Goal: Task Accomplishment & Management: Manage account settings

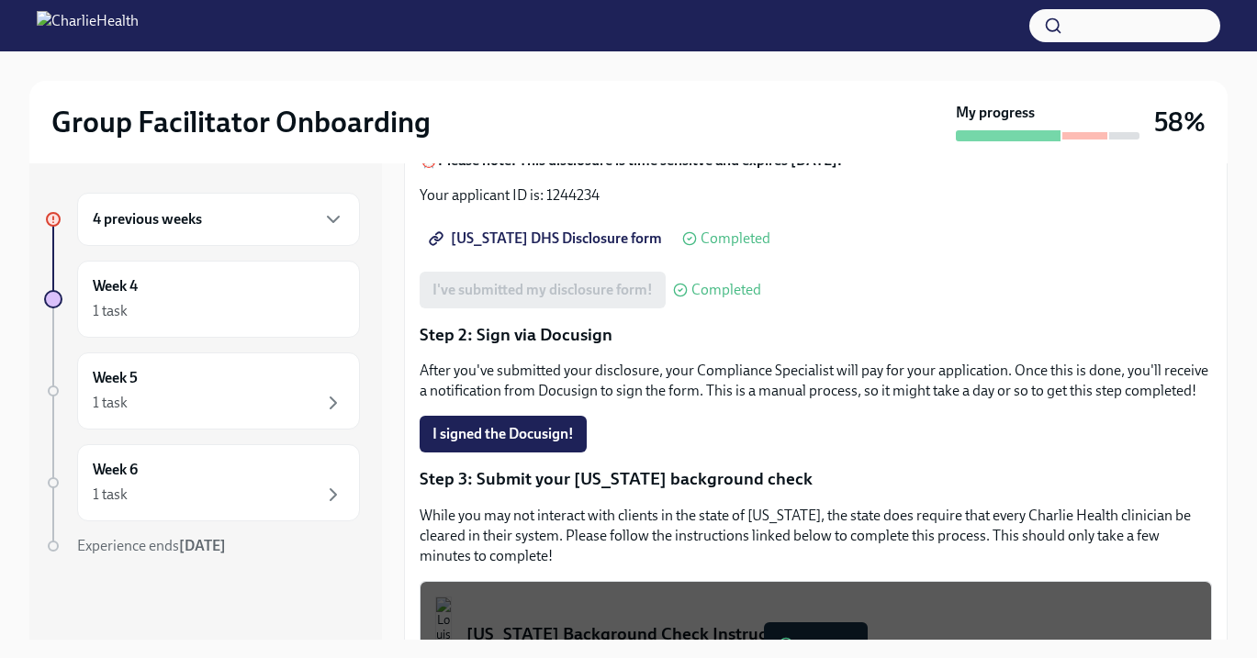
scroll to position [310, 0]
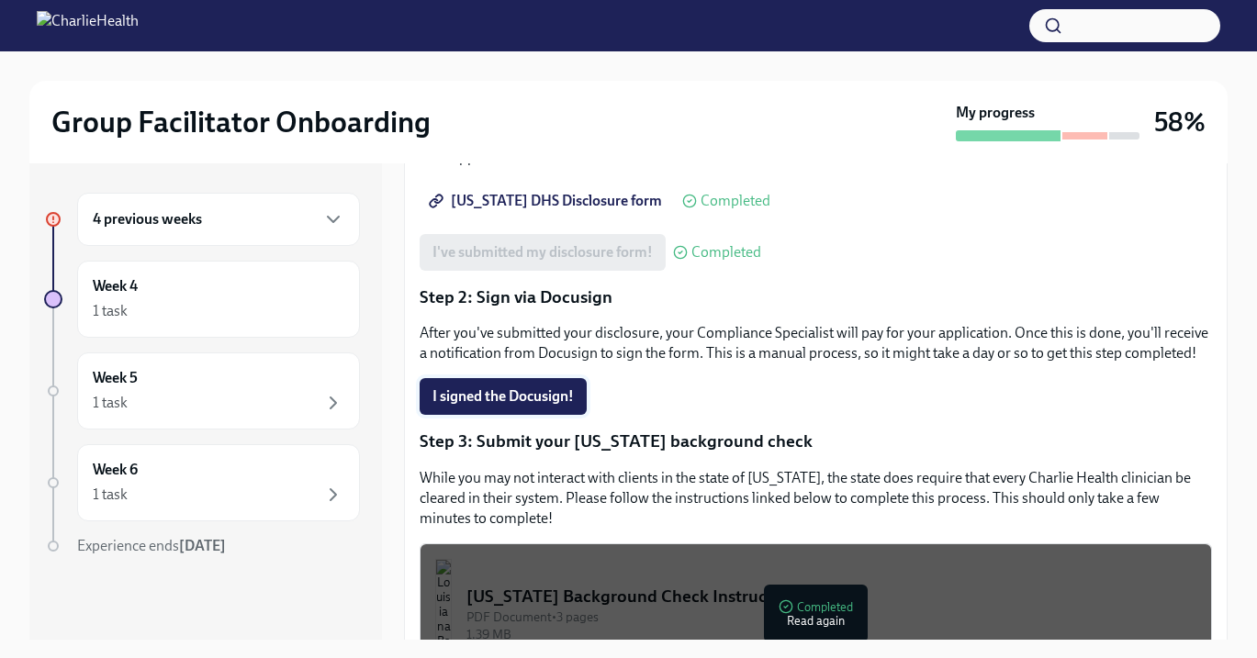
click at [539, 398] on span "I signed the Docusign!" at bounding box center [502, 396] width 141 height 18
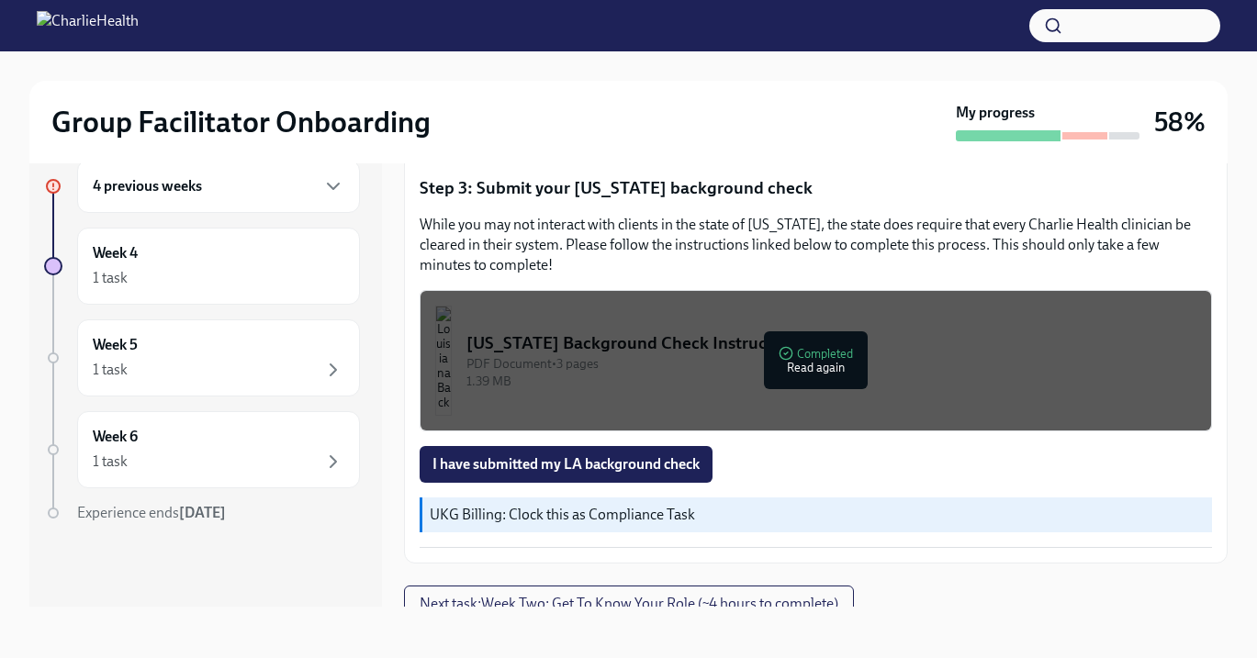
scroll to position [546, 0]
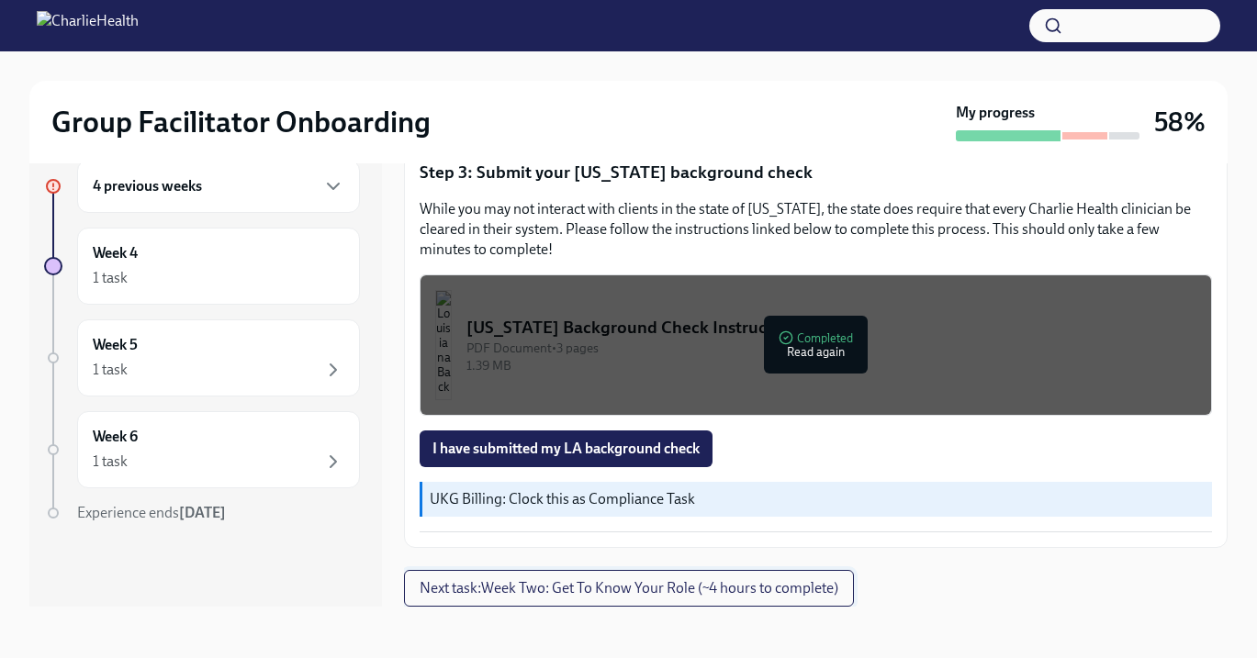
click at [628, 585] on span "Next task : Week Two: Get To Know Your Role (~4 hours to complete)" at bounding box center [629, 588] width 419 height 18
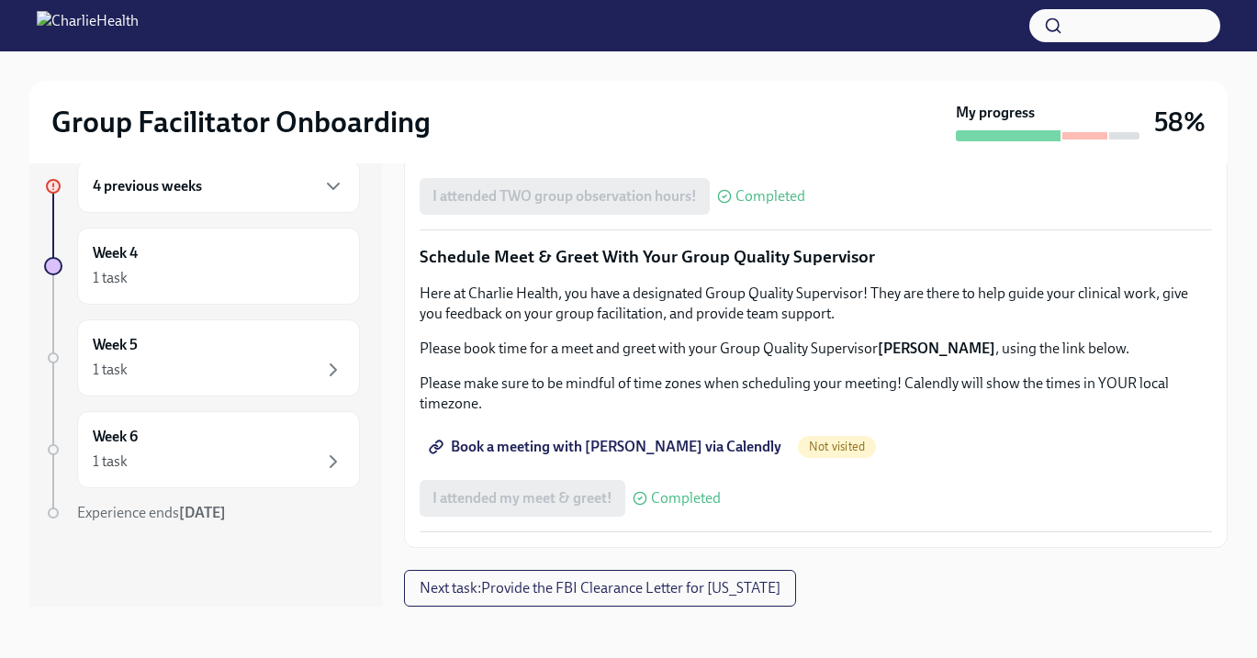
scroll to position [1791, 0]
click at [590, 589] on span "Next task : Provide the FBI Clearance Letter for [US_STATE]" at bounding box center [600, 588] width 361 height 18
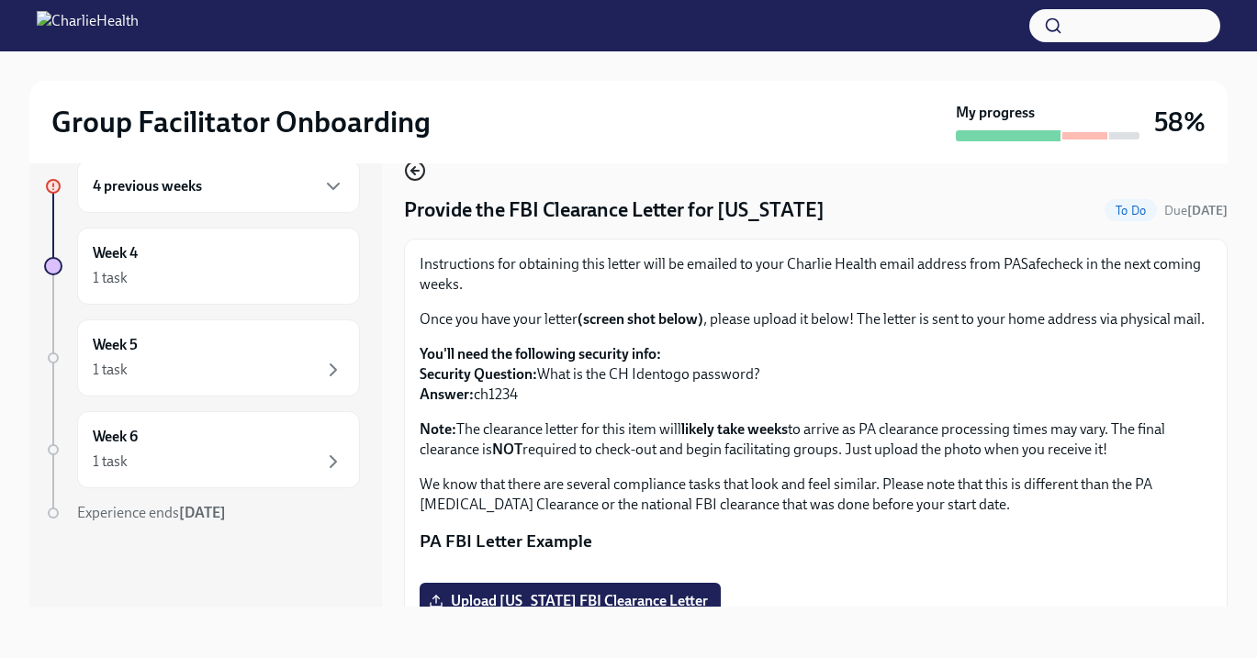
click at [415, 177] on icon "button" at bounding box center [415, 171] width 22 height 22
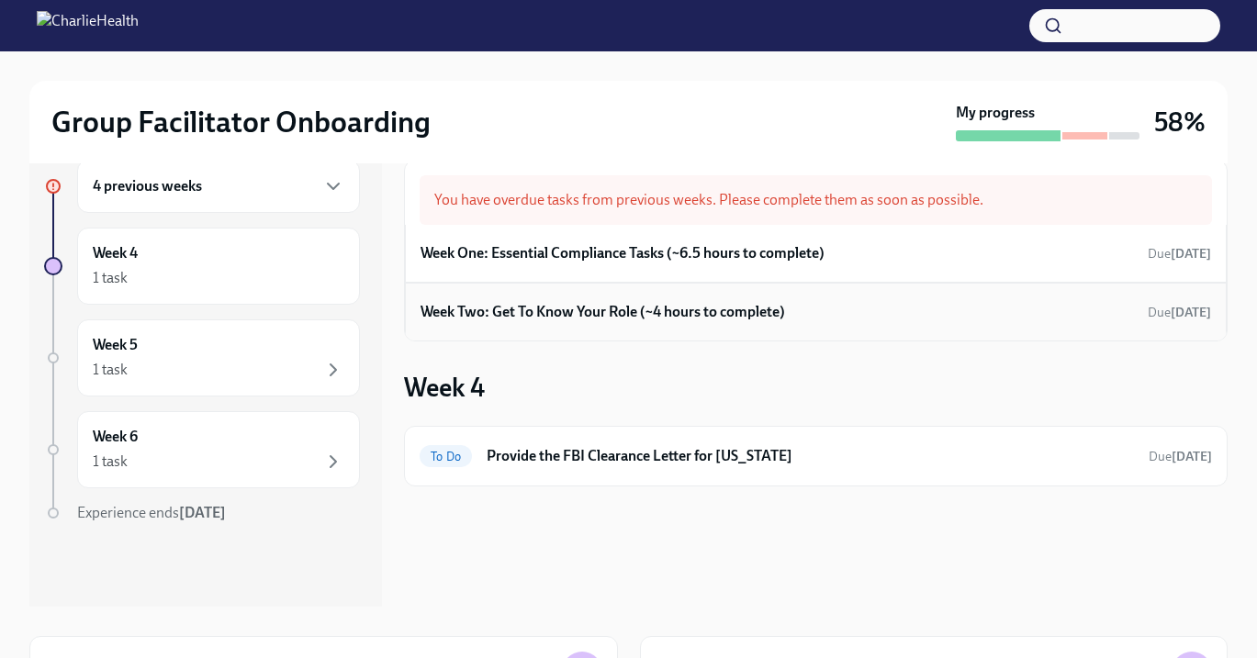
click at [541, 312] on h6 "Week Two: Get To Know Your Role (~4 hours to complete)" at bounding box center [603, 312] width 365 height 20
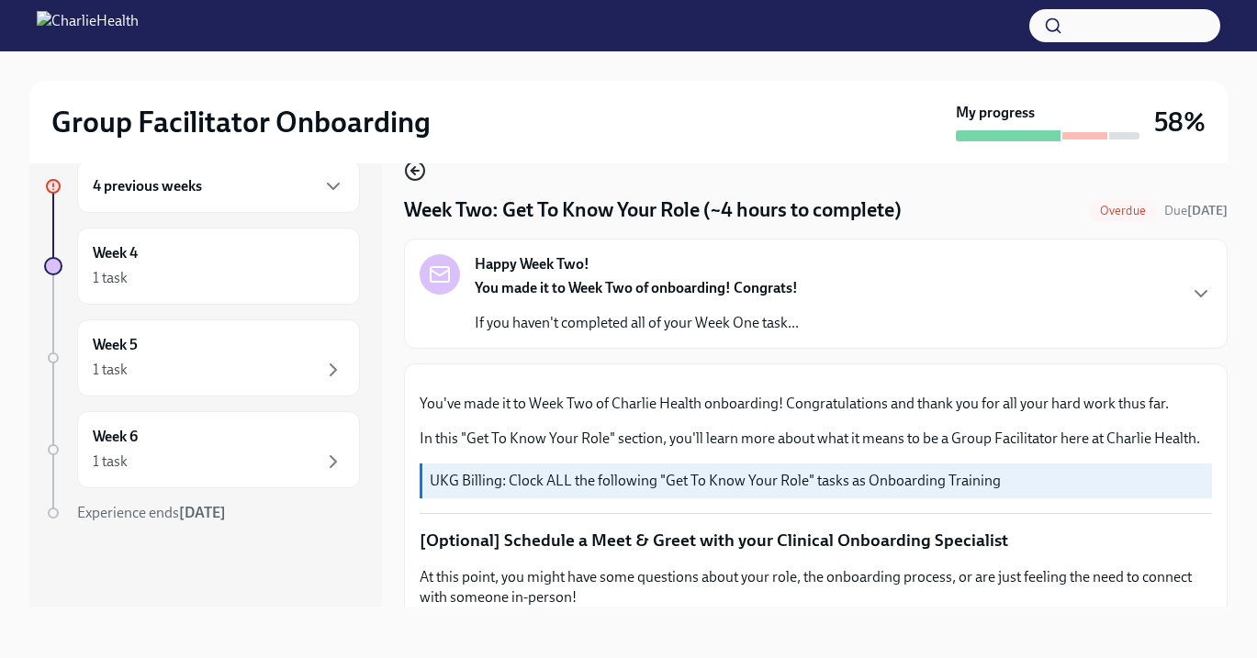
click at [413, 171] on icon "button" at bounding box center [414, 171] width 7 height 0
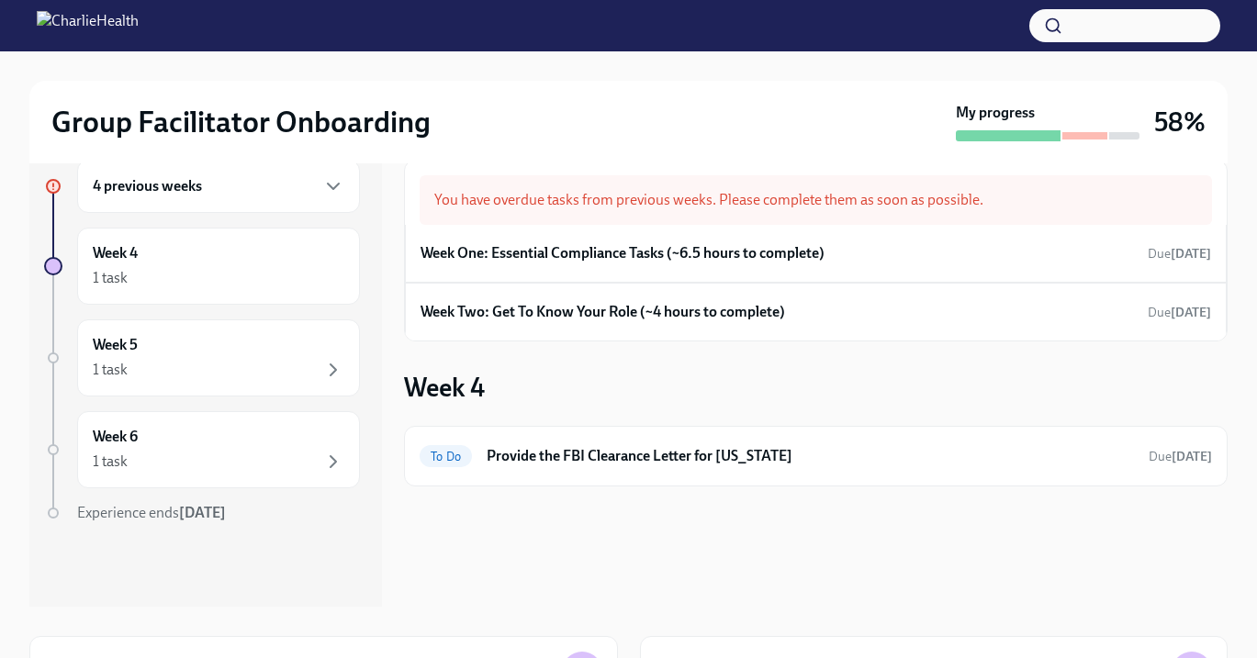
click at [529, 194] on div "You have overdue tasks from previous weeks. Please complete them as soon as pos…" at bounding box center [816, 200] width 792 height 50
click at [332, 185] on icon "button" at bounding box center [333, 186] width 22 height 22
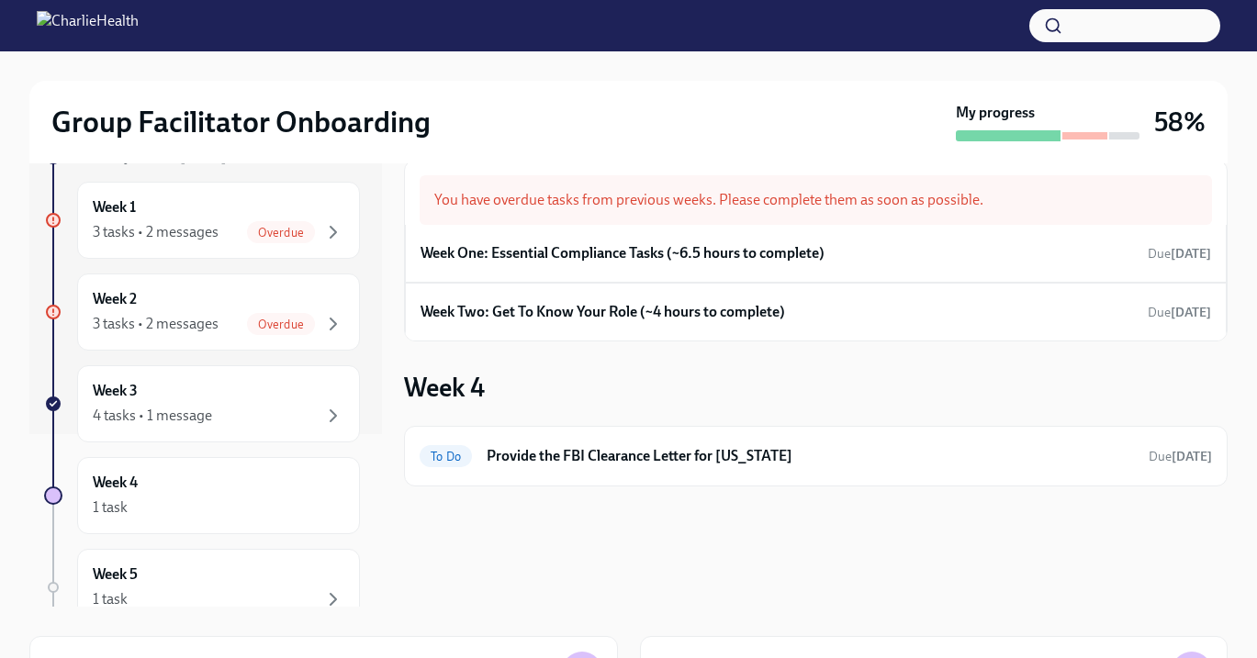
scroll to position [189, 0]
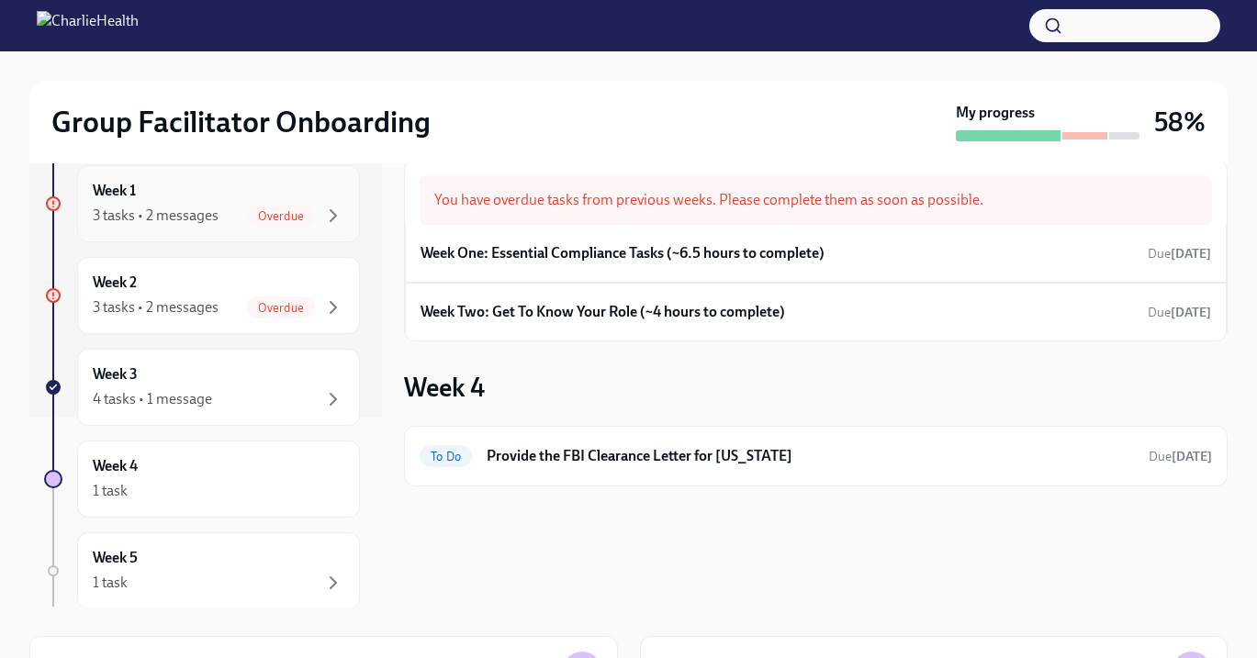
click at [303, 219] on span "Overdue" at bounding box center [281, 216] width 68 height 14
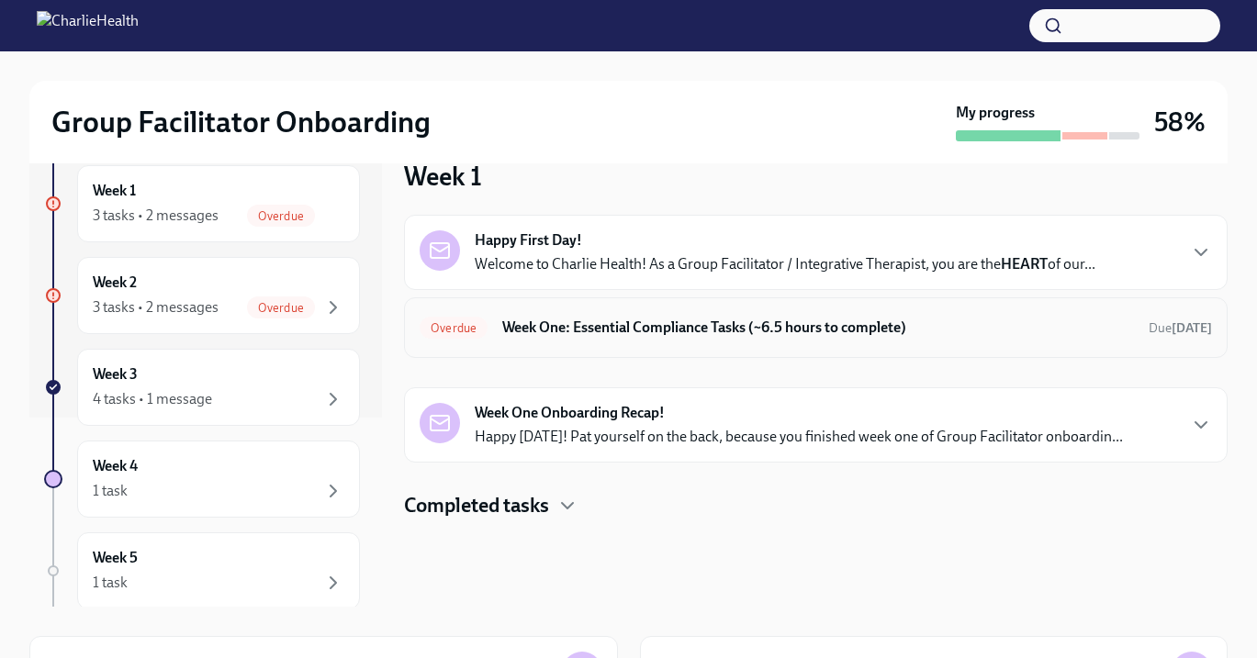
click at [544, 334] on h6 "Week One: Essential Compliance Tasks (~6.5 hours to complete)" at bounding box center [818, 328] width 632 height 20
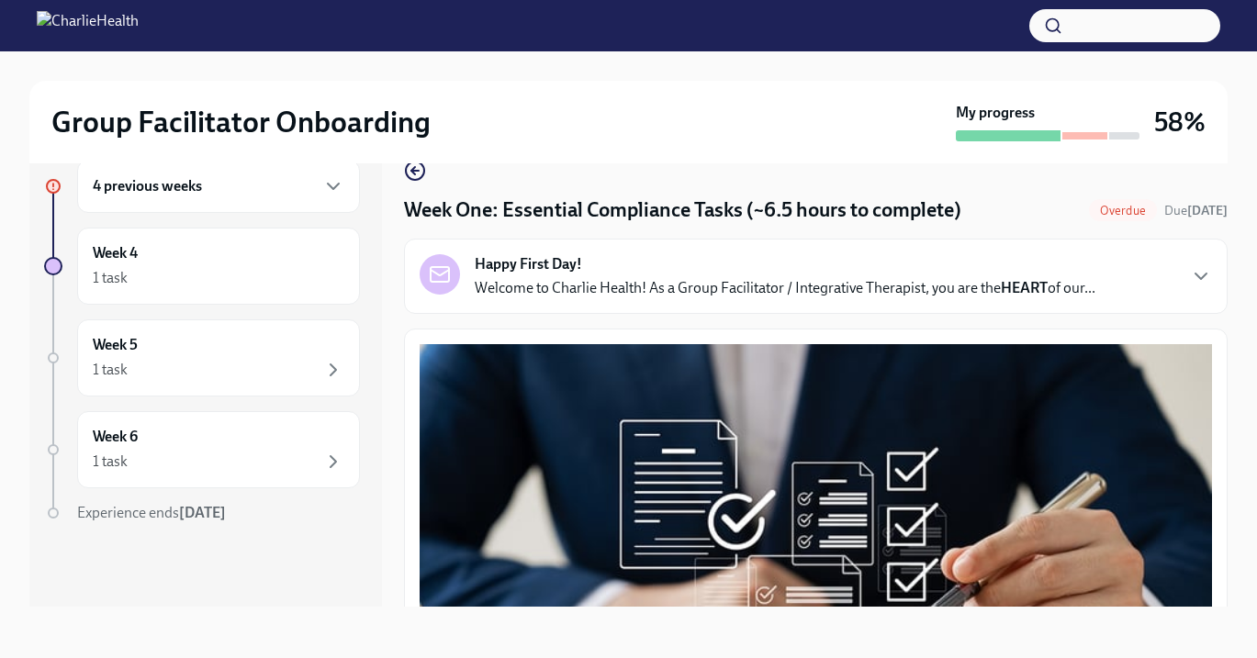
scroll to position [25, 0]
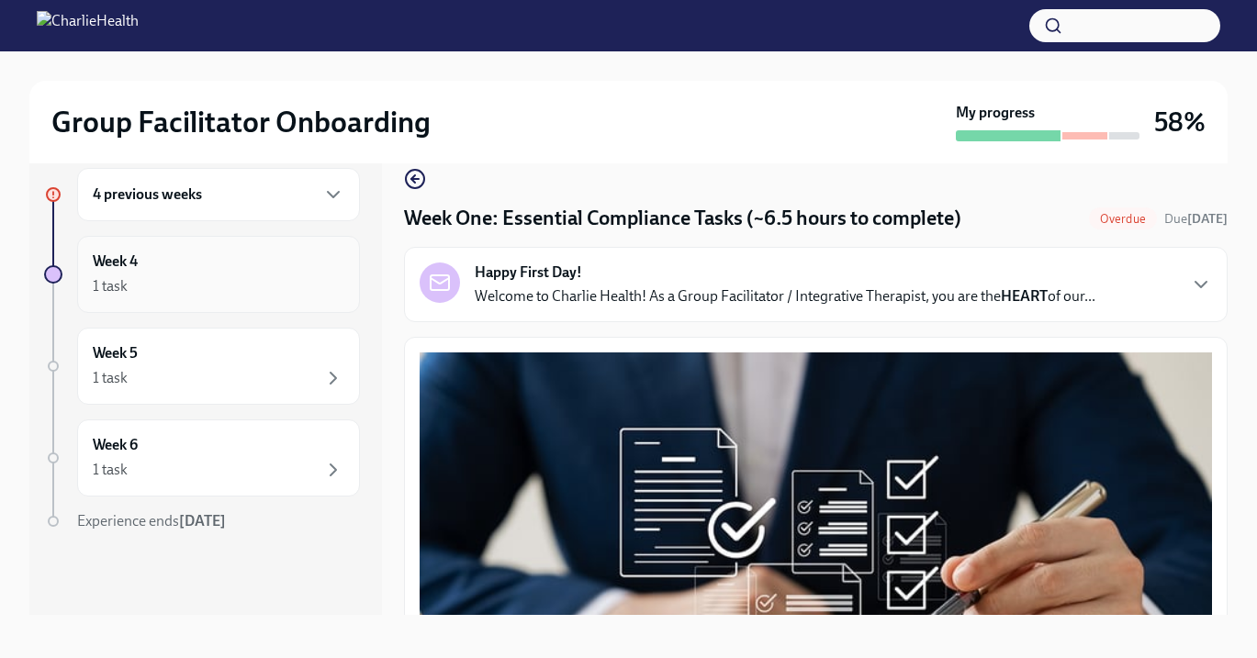
click at [202, 269] on div "Week 4 1 task" at bounding box center [219, 275] width 252 height 46
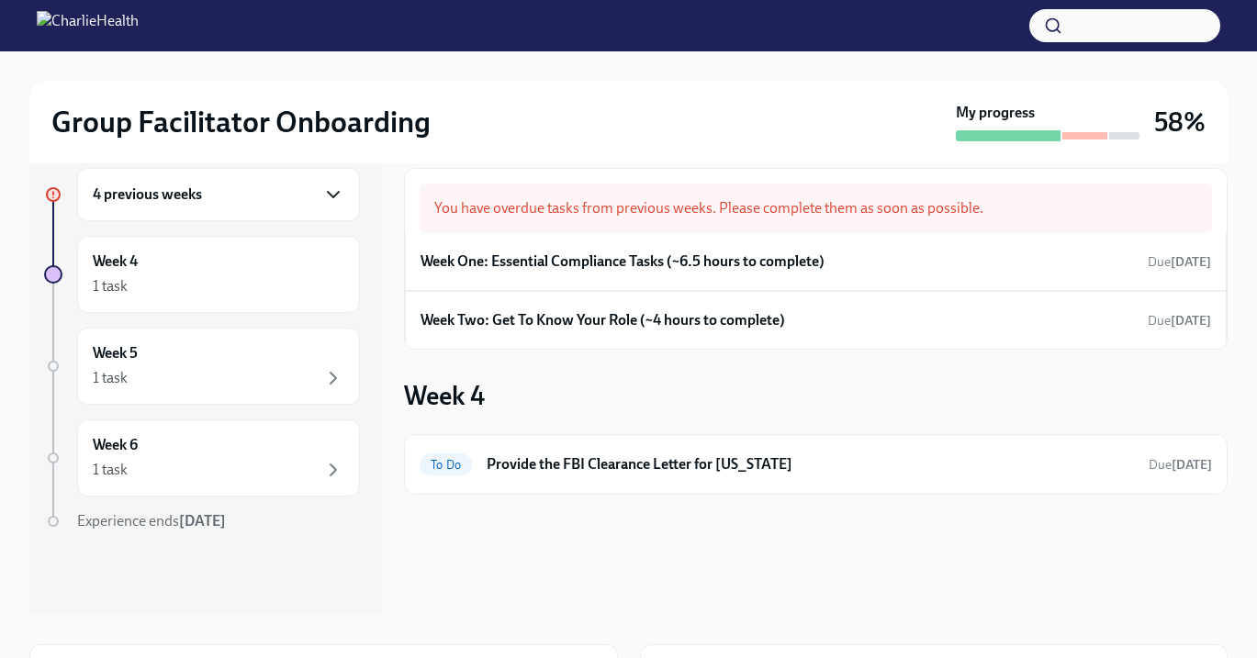
click at [331, 188] on icon "button" at bounding box center [333, 195] width 22 height 22
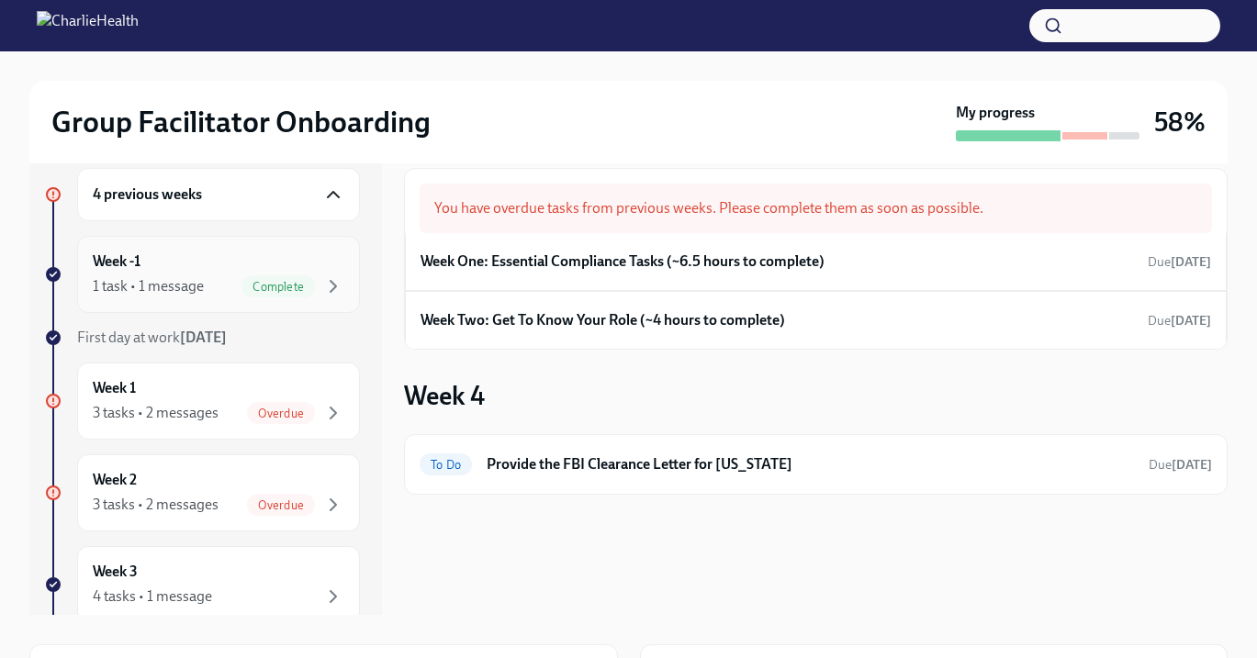
click at [224, 267] on div "Week -1 1 task • 1 message Complete" at bounding box center [219, 275] width 252 height 46
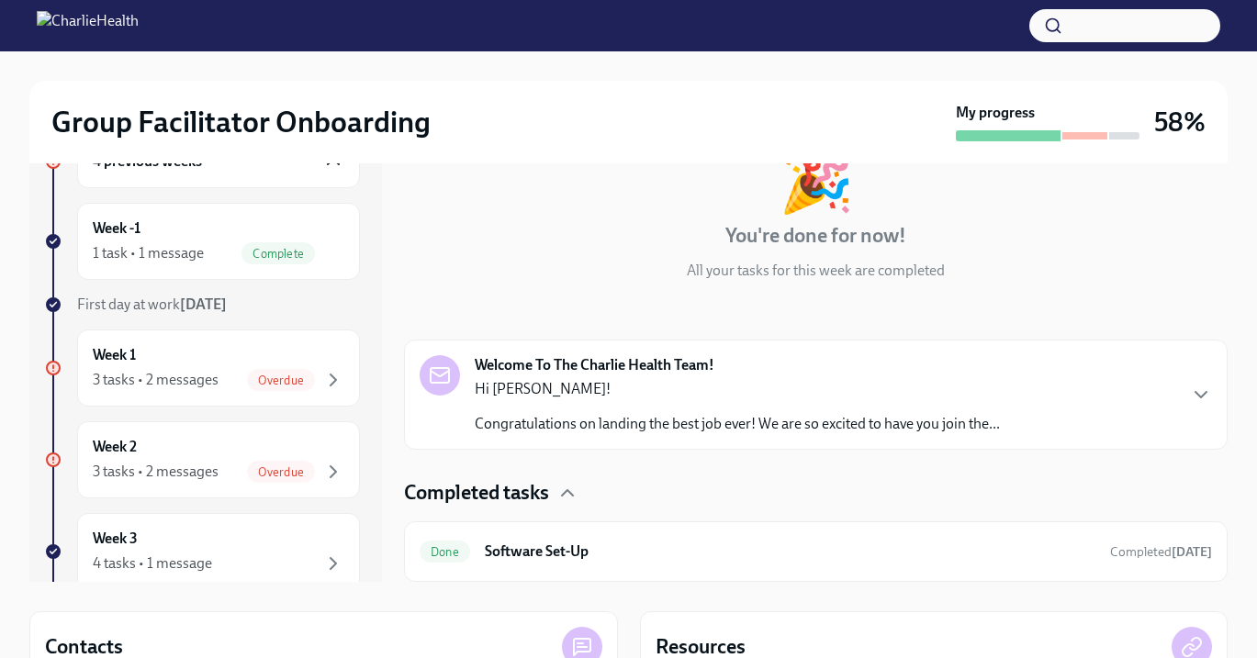
scroll to position [64, 0]
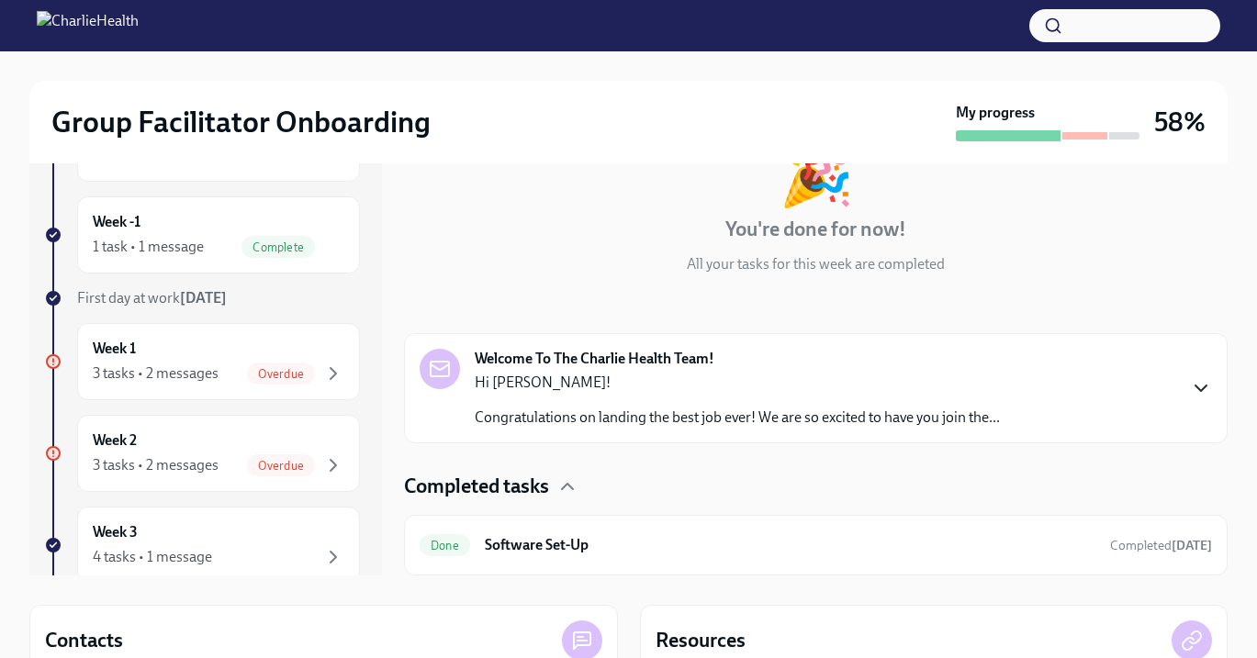
click at [1198, 387] on icon "button" at bounding box center [1201, 389] width 11 height 6
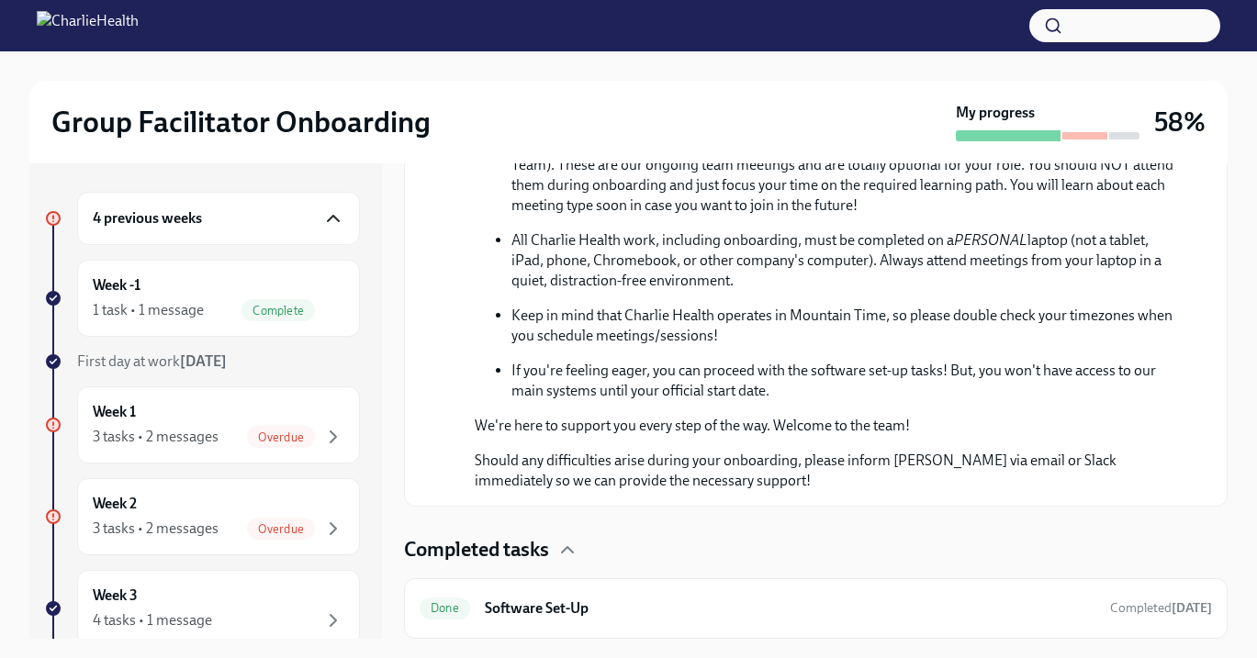
scroll to position [0, 0]
click at [152, 283] on div "Week -1 1 task • 1 message Complete" at bounding box center [219, 299] width 252 height 46
click at [178, 432] on div "3 tasks • 2 messages" at bounding box center [156, 438] width 126 height 20
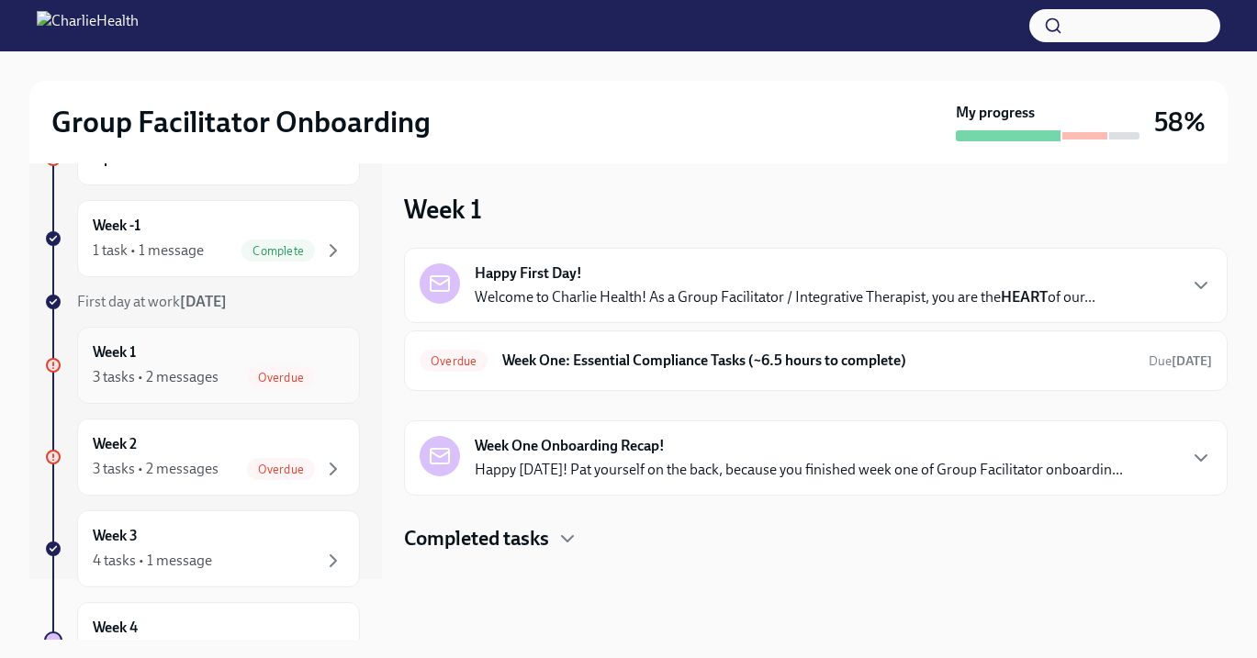
scroll to position [90, 0]
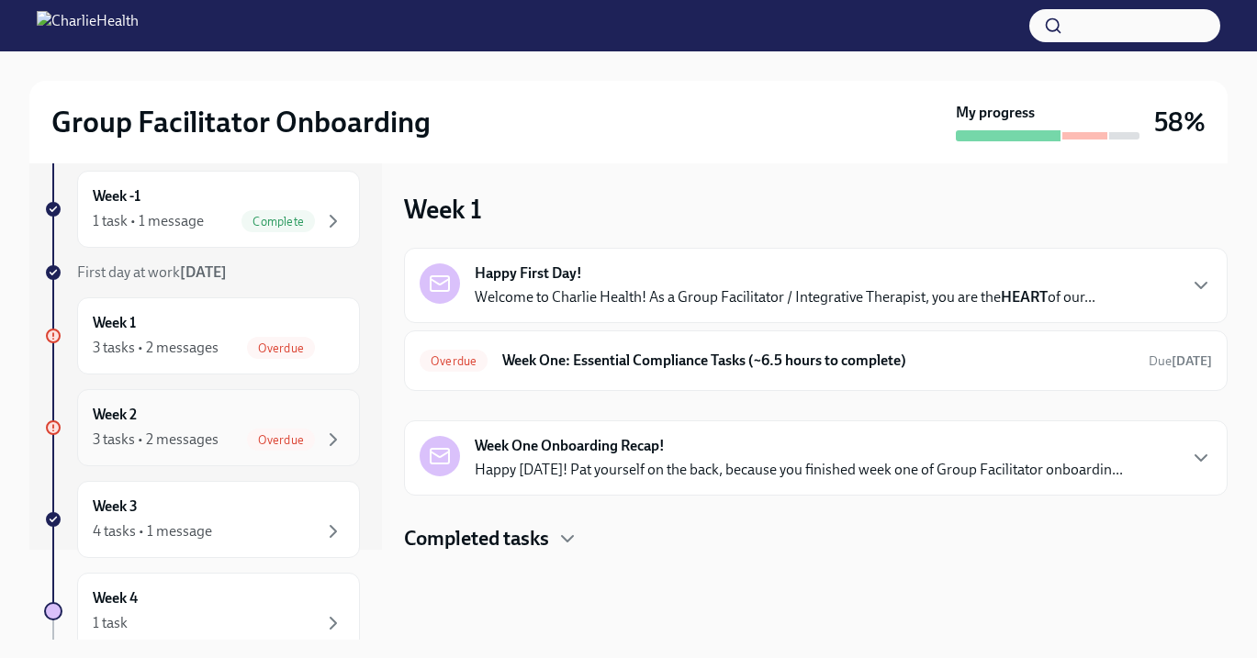
click at [144, 421] on div "Week 2 3 tasks • 2 messages Overdue" at bounding box center [219, 428] width 252 height 46
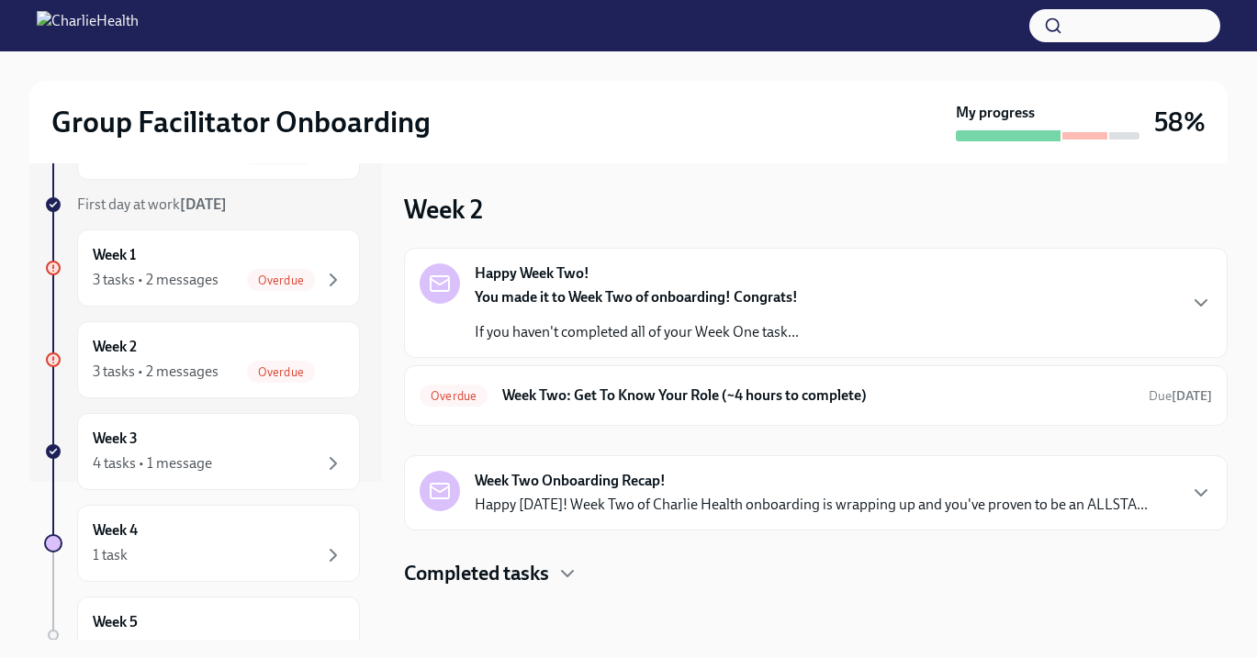
scroll to position [168, 0]
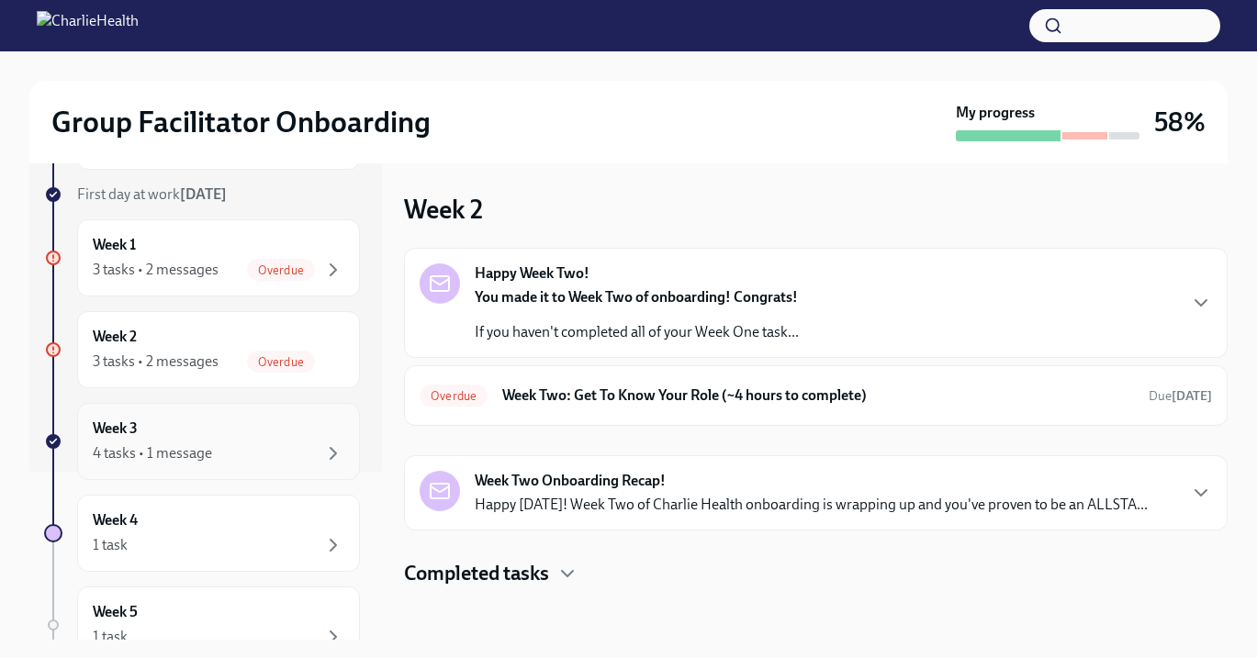
click at [194, 433] on div "Week 3 4 tasks • 1 message" at bounding box center [219, 442] width 252 height 46
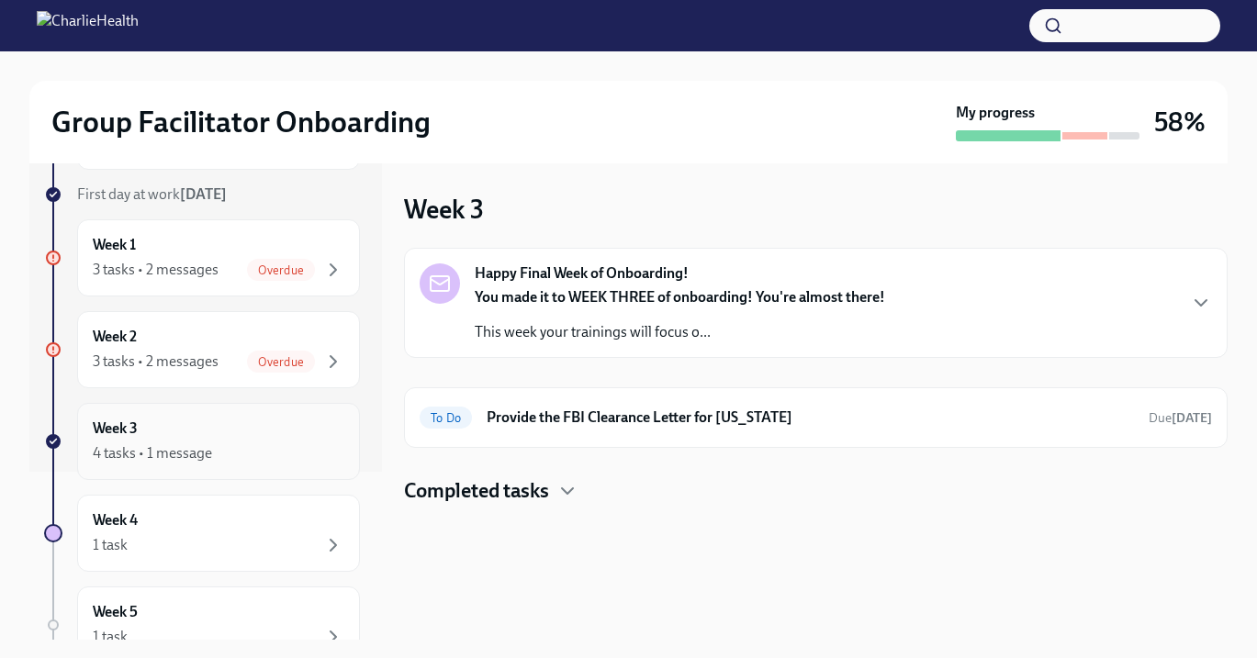
click at [141, 424] on div "Week 3 4 tasks • 1 message" at bounding box center [219, 442] width 252 height 46
click at [120, 445] on div "4 tasks • 1 message" at bounding box center [152, 453] width 119 height 20
click at [123, 456] on div "4 tasks • 1 message" at bounding box center [152, 453] width 119 height 20
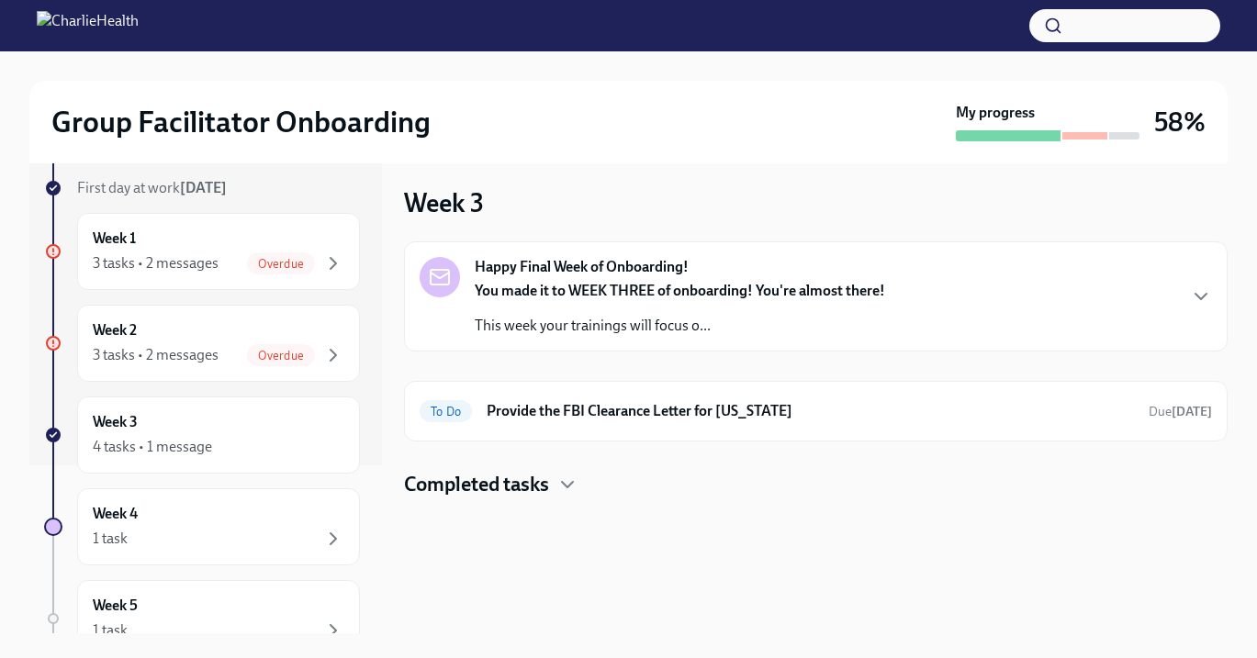
click at [1213, 291] on div "Happy Final Week of Onboarding! You made it to WEEK THREE of onboarding! You're…" at bounding box center [816, 296] width 824 height 110
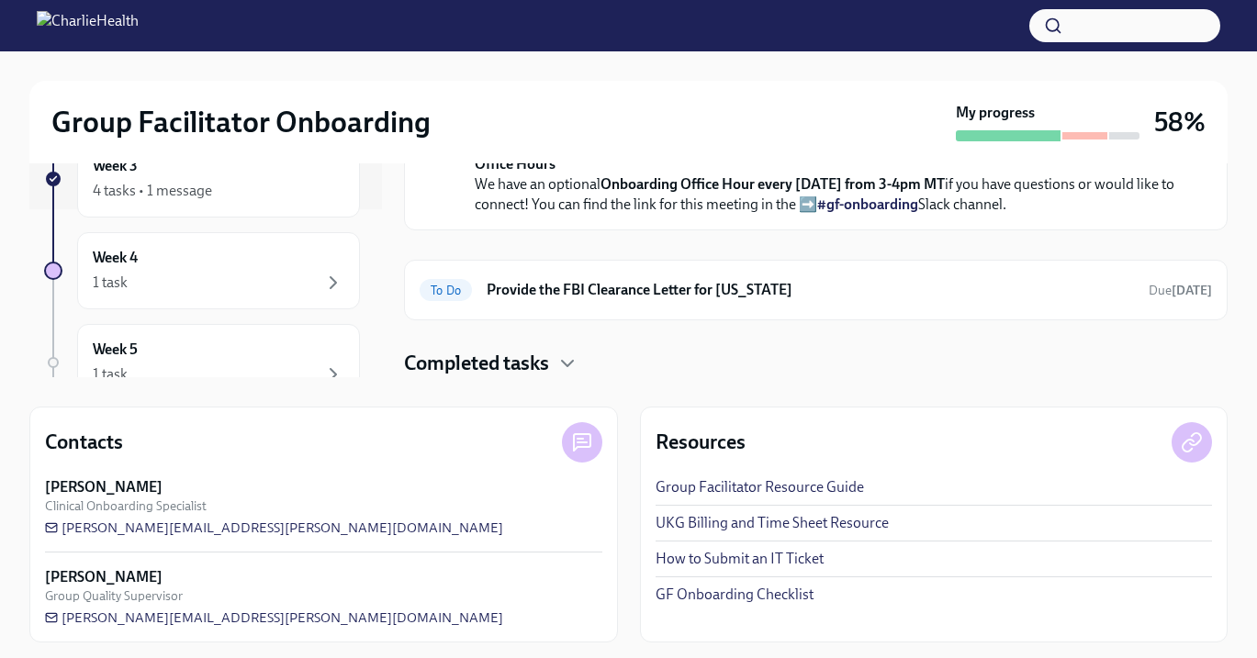
scroll to position [267, 0]
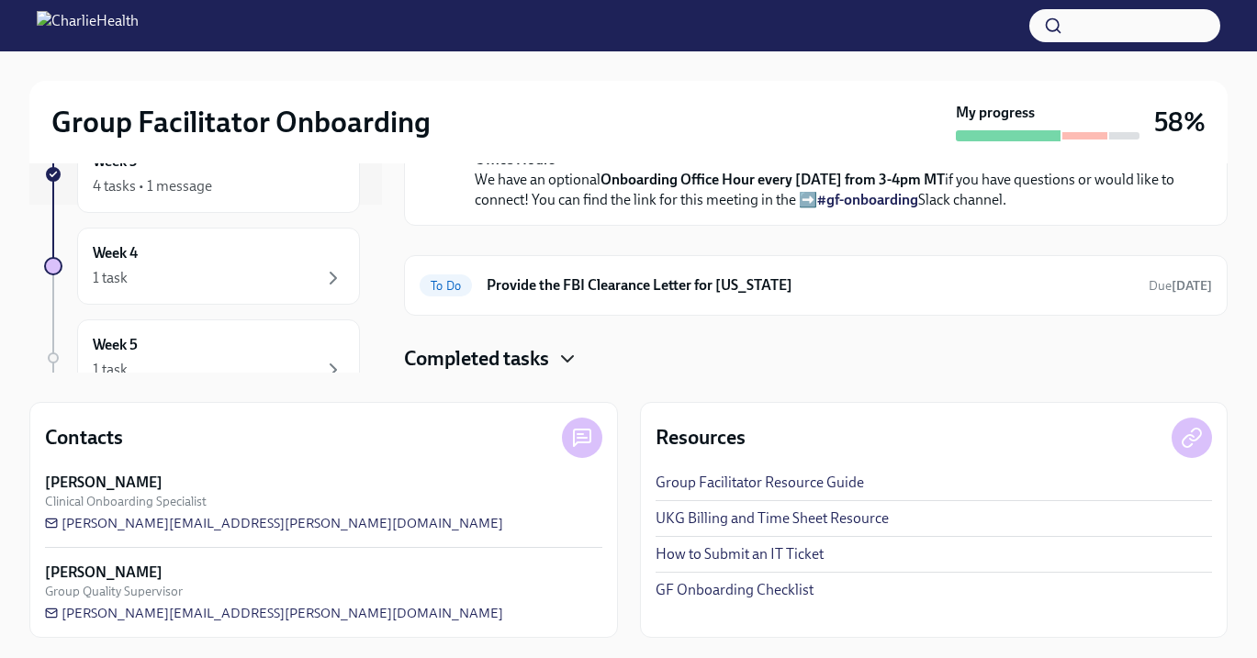
click at [563, 365] on icon "button" at bounding box center [567, 359] width 22 height 22
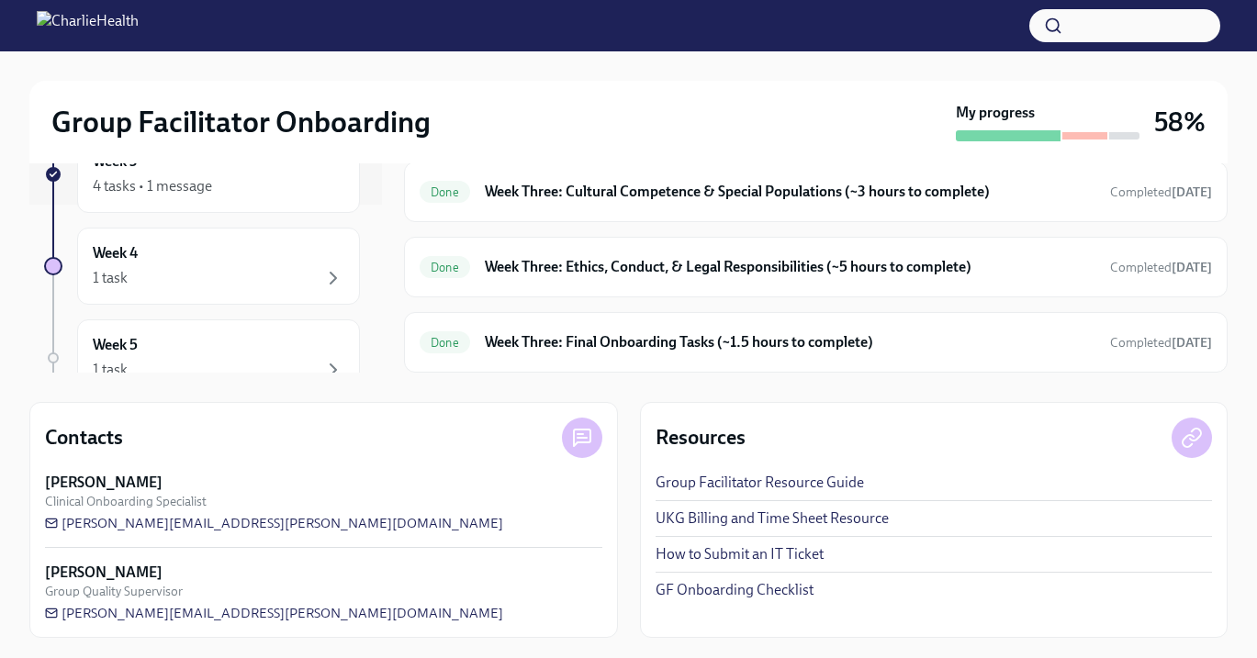
click at [566, 136] on icon "button" at bounding box center [567, 133] width 11 height 6
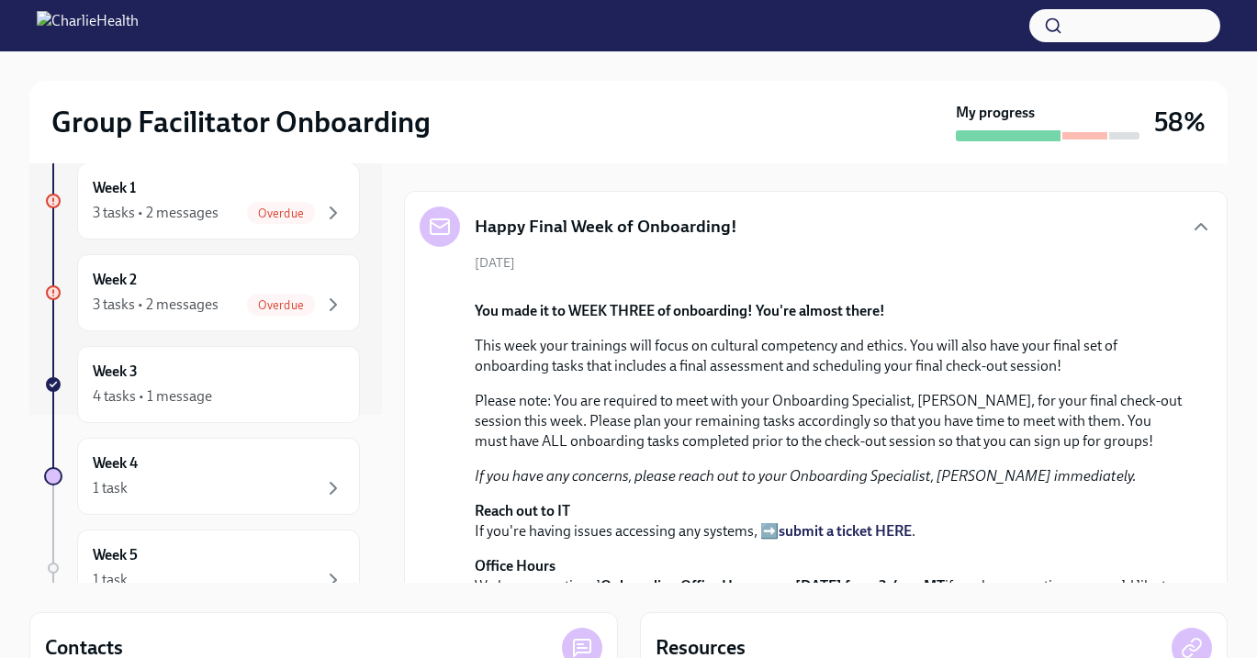
scroll to position [54, 0]
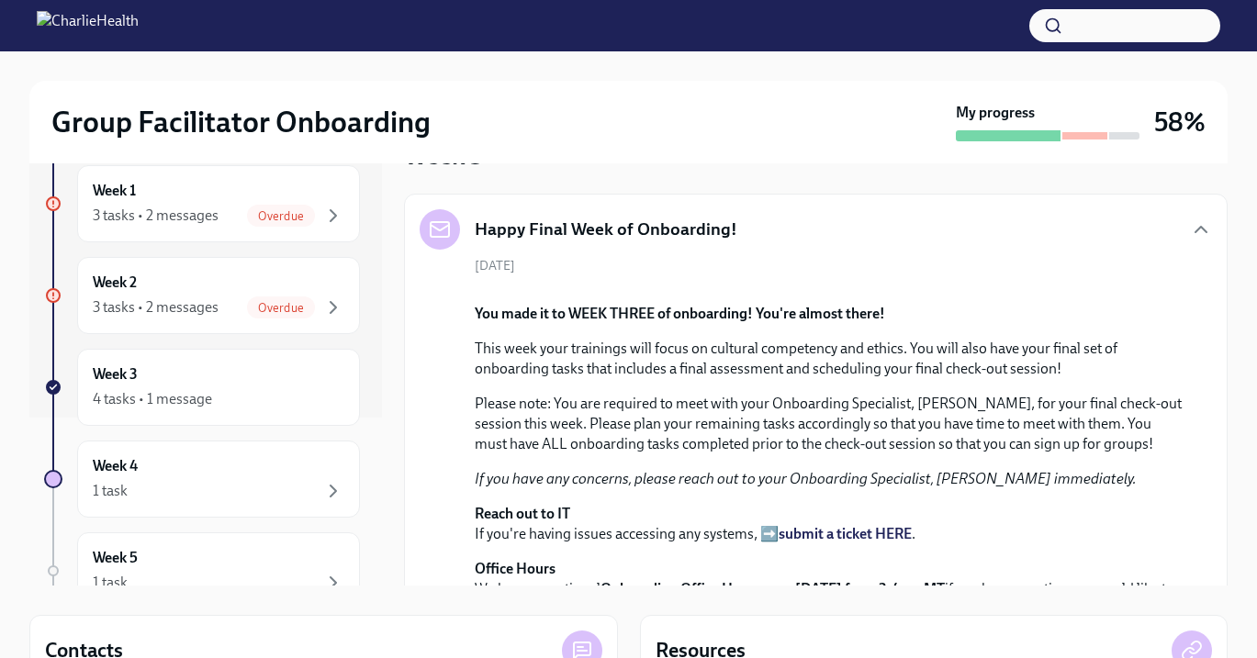
click at [524, 224] on h5 "Happy Final Week of Onboarding!" at bounding box center [606, 230] width 263 height 24
click at [142, 378] on div "Week 3 4 tasks • 1 message" at bounding box center [219, 388] width 252 height 46
click at [121, 381] on h6 "Week 3" at bounding box center [115, 375] width 45 height 20
click at [120, 394] on div "4 tasks • 1 message" at bounding box center [152, 399] width 119 height 20
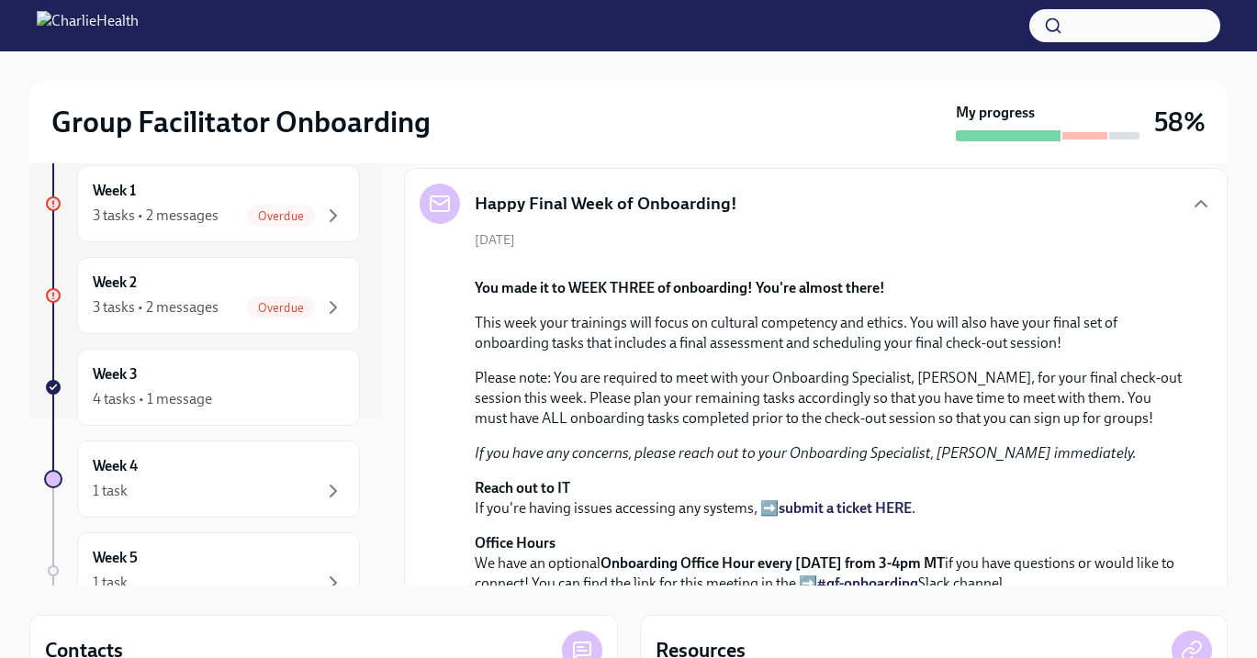
scroll to position [0, 0]
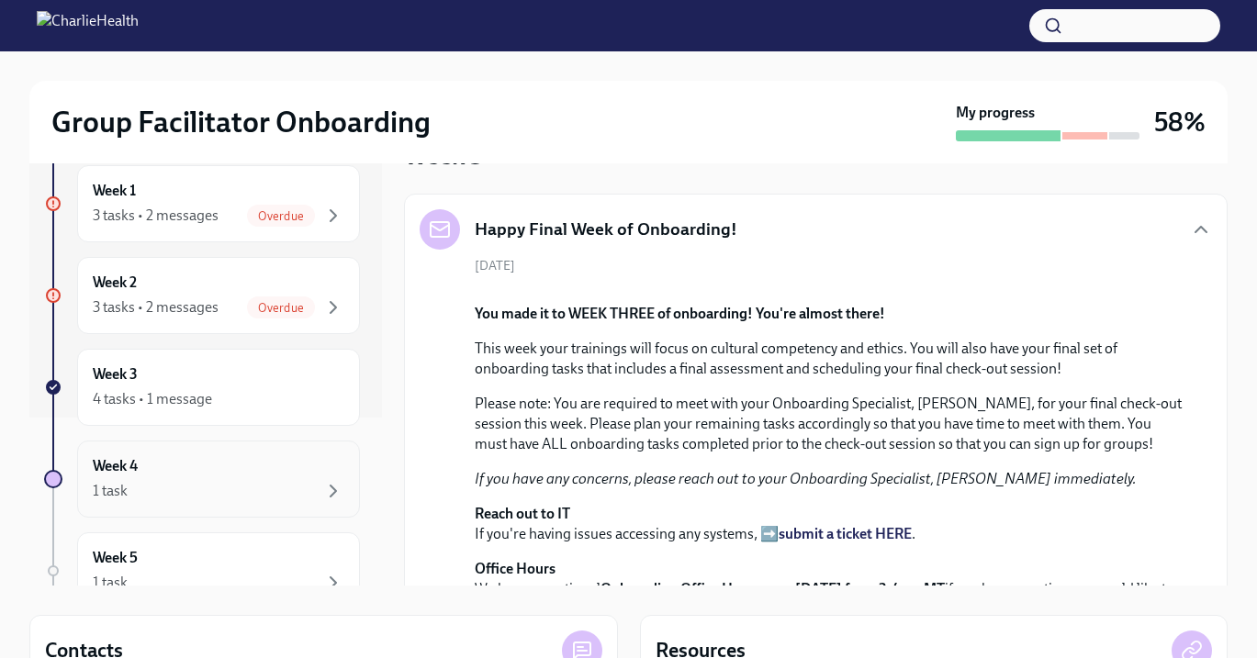
click at [115, 477] on div "Week 4 1 task" at bounding box center [219, 479] width 252 height 46
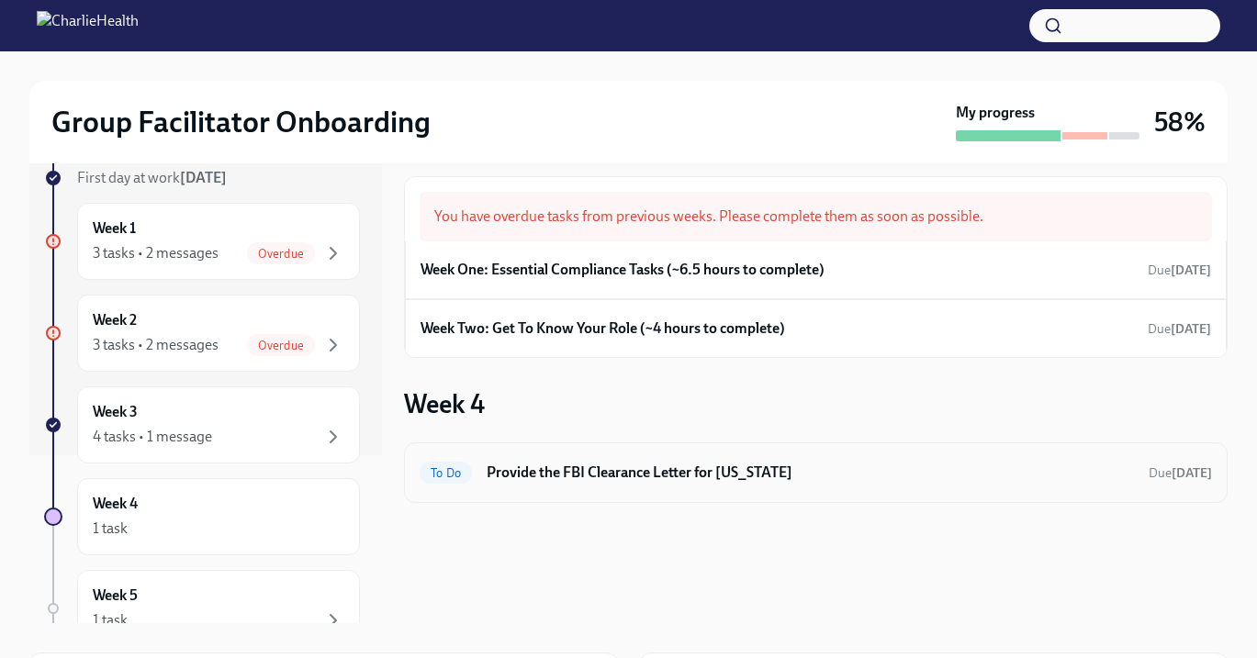
scroll to position [14, 0]
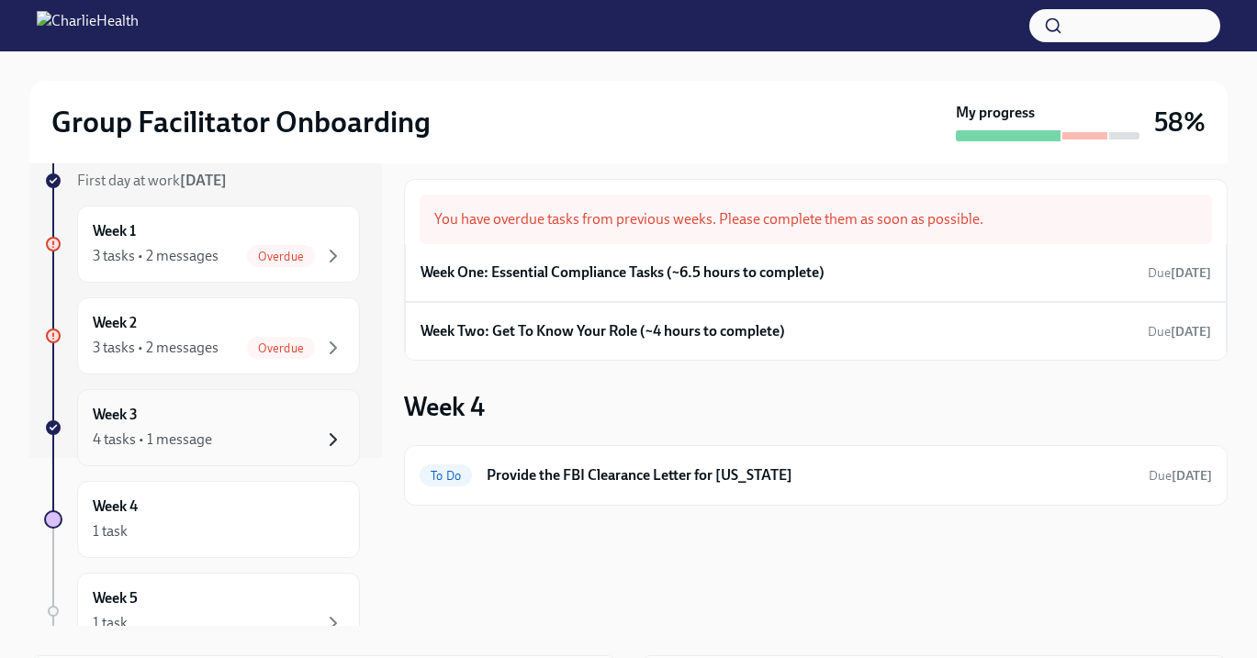
click at [327, 434] on icon "button" at bounding box center [333, 440] width 22 height 22
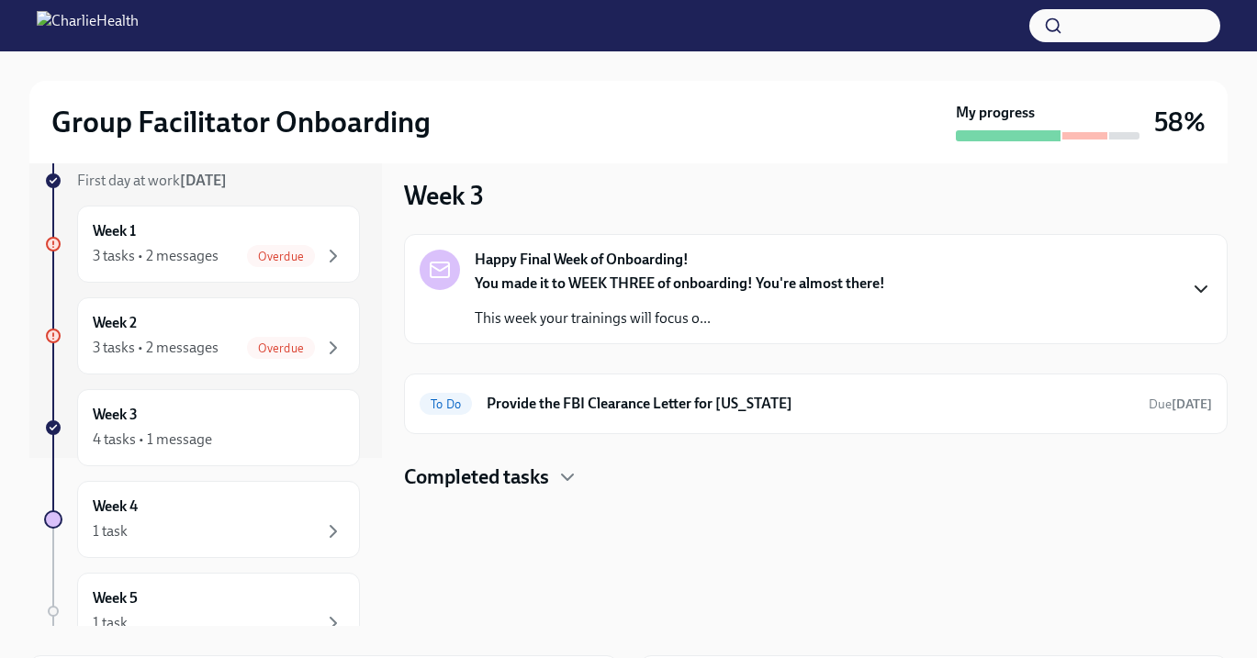
click at [1201, 284] on icon "button" at bounding box center [1201, 289] width 22 height 22
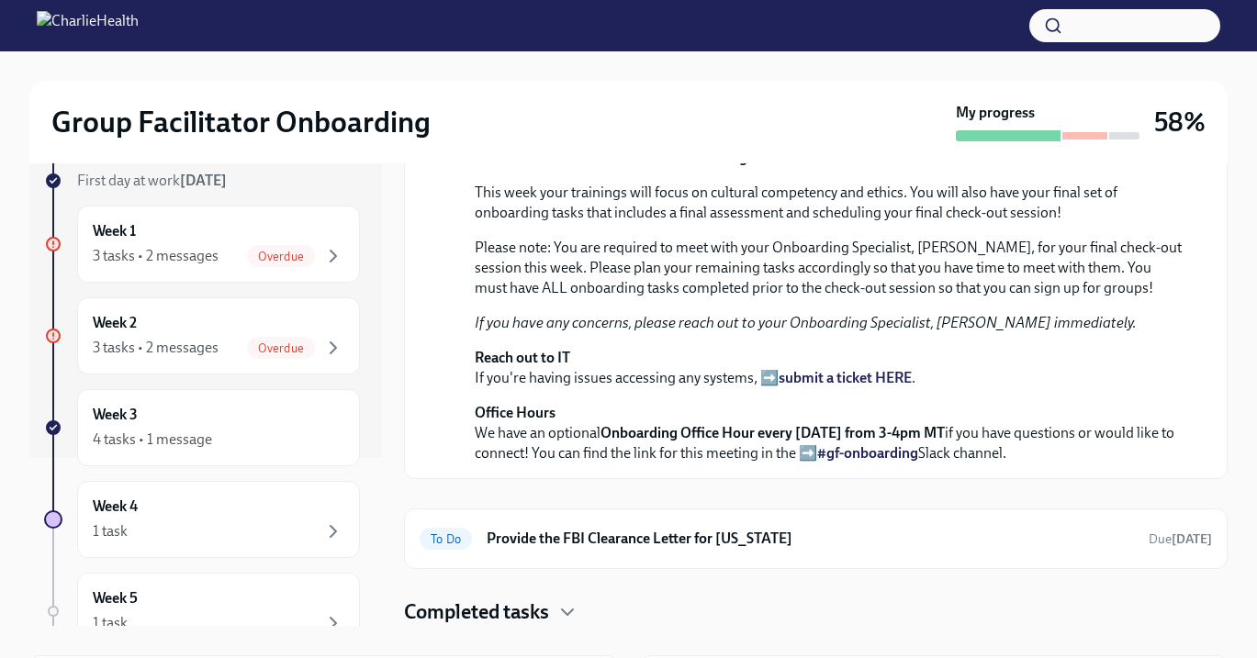
scroll to position [419, 0]
